Goal: Task Accomplishment & Management: Complete application form

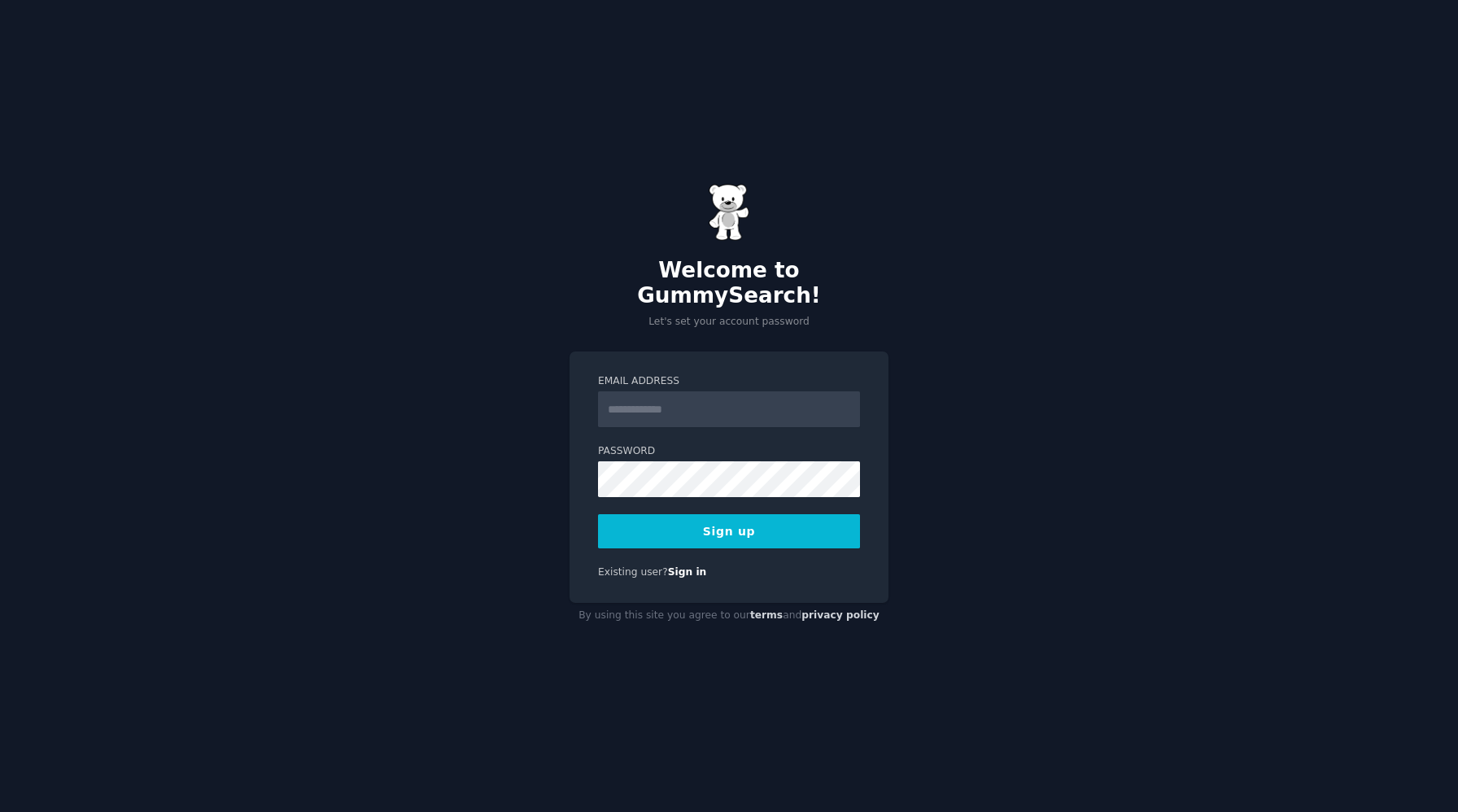
click at [638, 399] on input "Email Address" at bounding box center [729, 409] width 262 height 35
type input "**********"
click at [681, 516] on button "Sign up" at bounding box center [729, 531] width 262 height 34
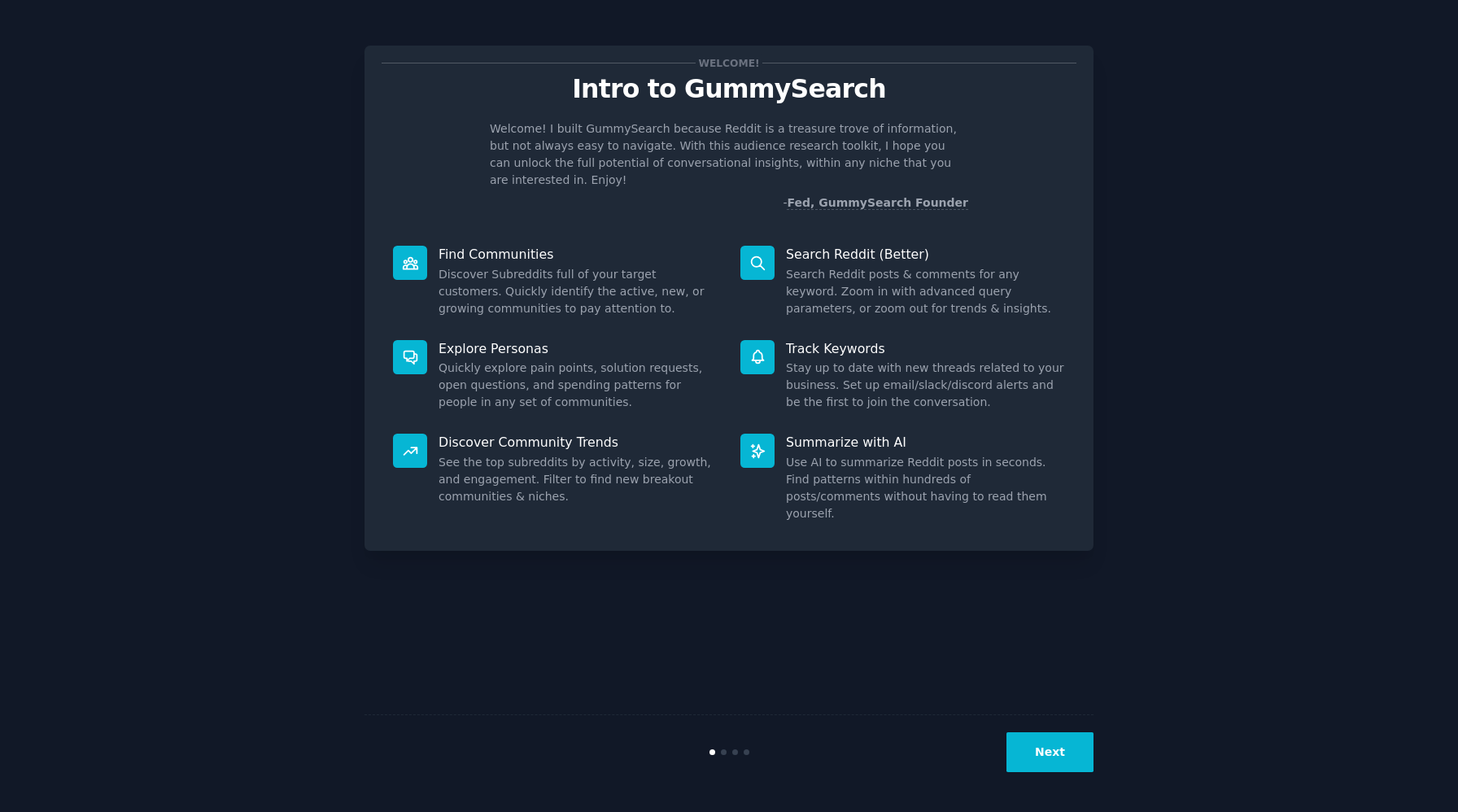
click at [1063, 765] on button "Next" at bounding box center [1050, 752] width 87 height 40
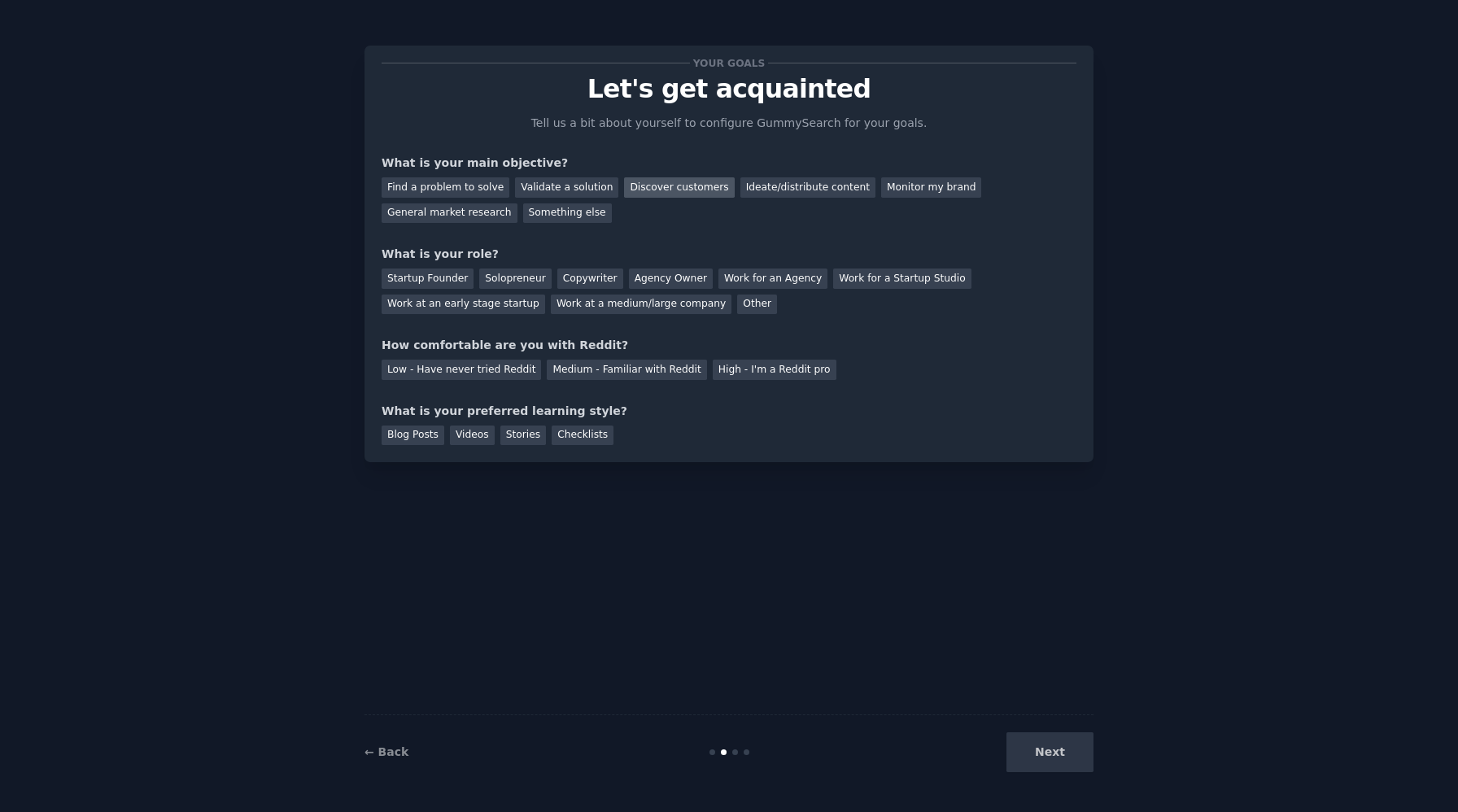
click at [662, 188] on div "Discover customers" at bounding box center [679, 187] width 110 height 20
click at [563, 185] on div "Validate a solution" at bounding box center [567, 187] width 103 height 20
click at [467, 187] on div "Find a problem to solve" at bounding box center [446, 187] width 128 height 20
click at [737, 310] on div "Other" at bounding box center [757, 304] width 40 height 20
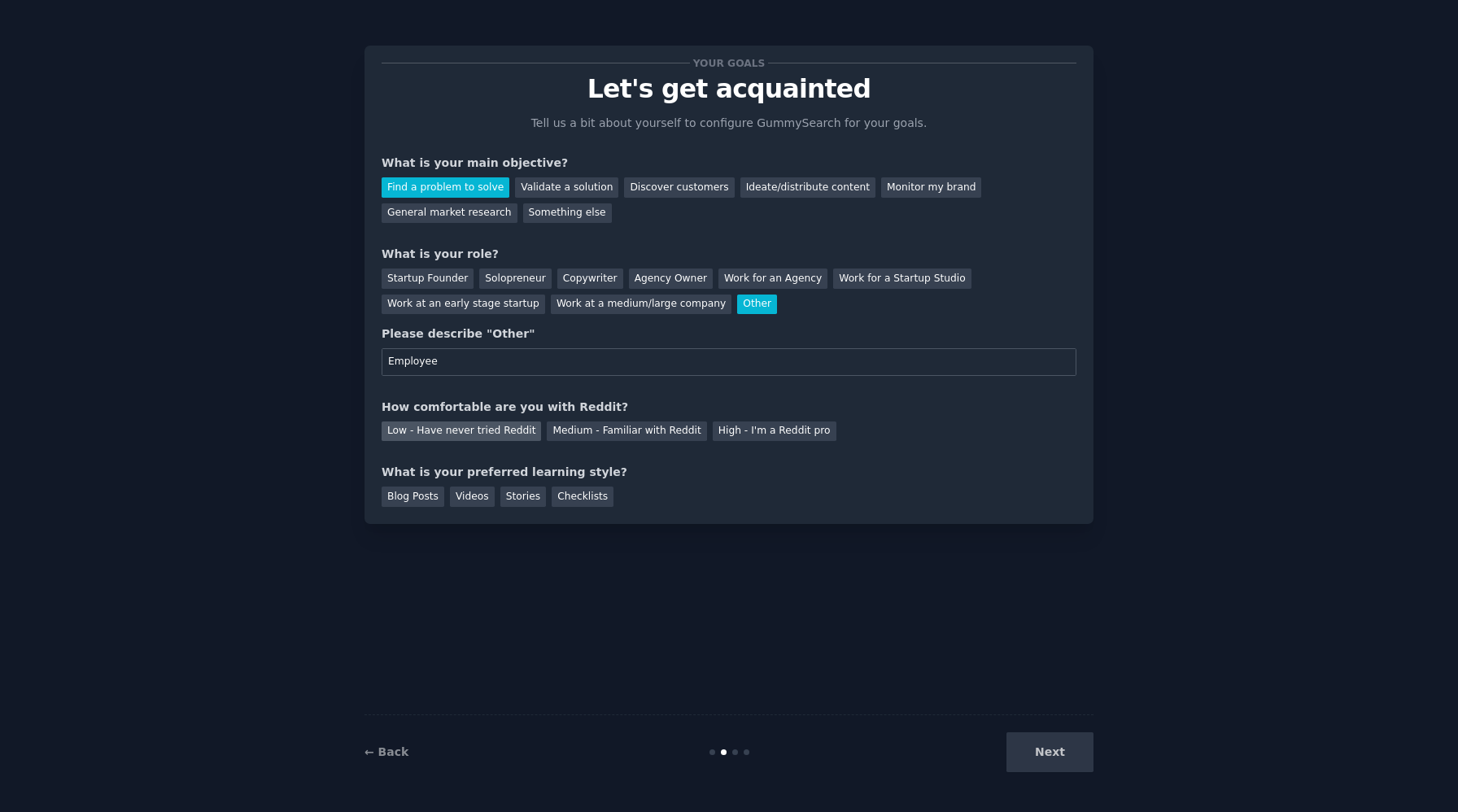
type input "Employee"
click at [444, 434] on div "Low - Have never tried Reddit" at bounding box center [462, 431] width 160 height 20
click at [417, 499] on div "Blog Posts" at bounding box center [413, 496] width 63 height 20
click at [1069, 765] on button "Next" at bounding box center [1050, 752] width 87 height 40
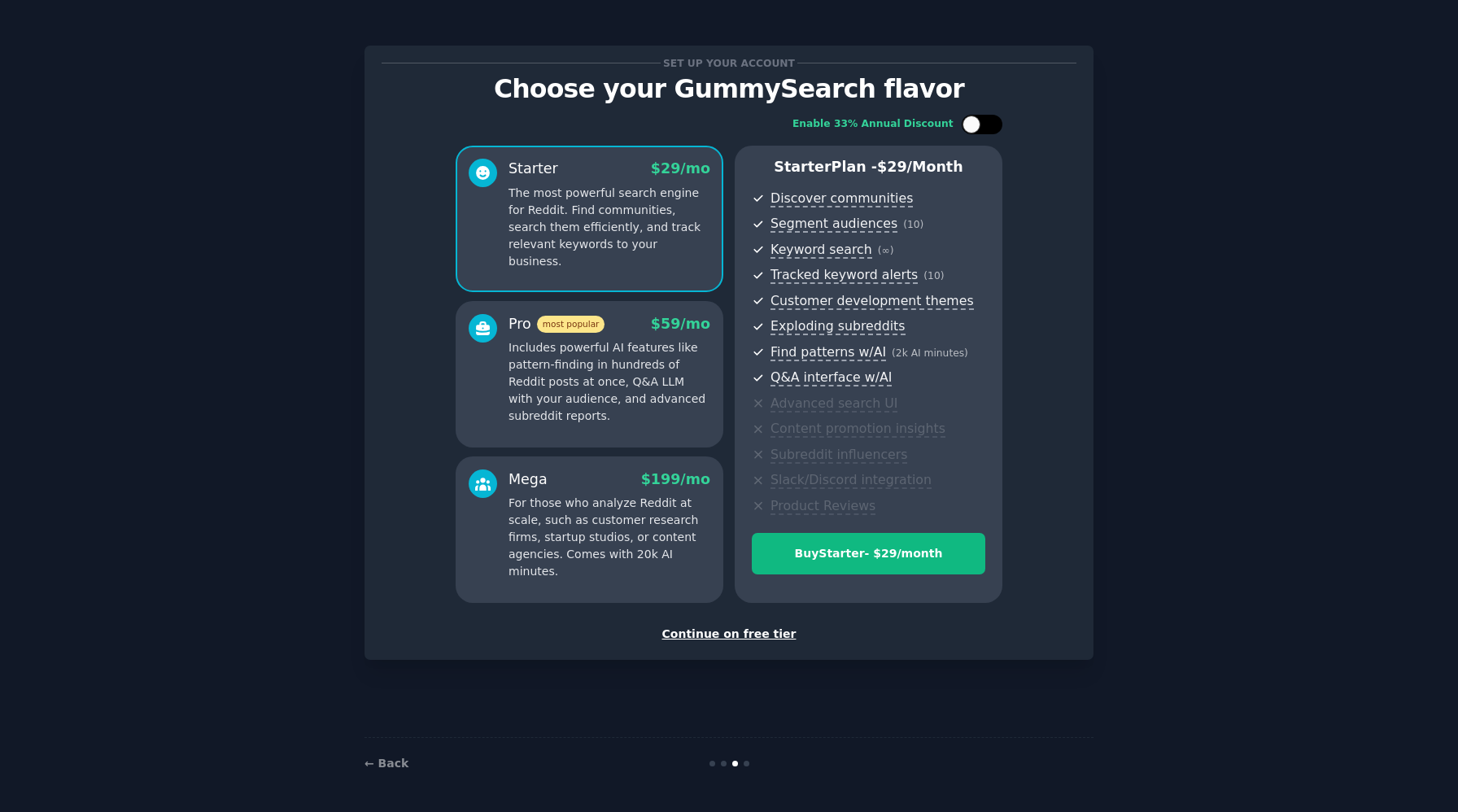
click at [988, 126] on div at bounding box center [990, 124] width 8 height 8
click at [972, 122] on icon at bounding box center [973, 125] width 9 height 9
checkbox input "false"
